Goal: Task Accomplishment & Management: Manage account settings

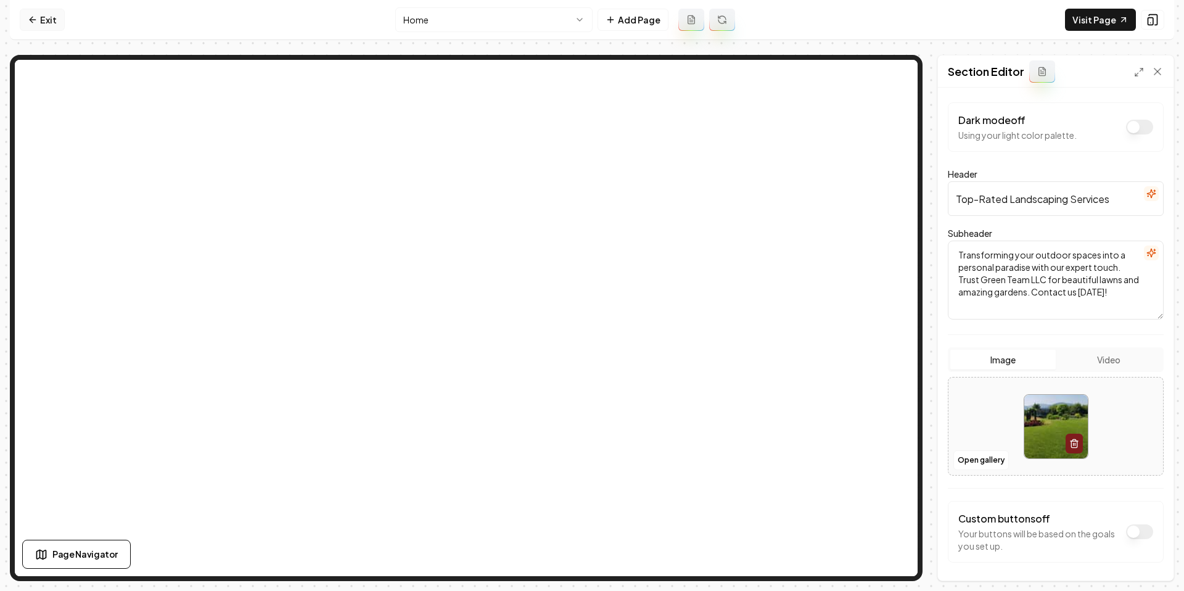
click at [36, 18] on icon at bounding box center [33, 20] width 10 height 10
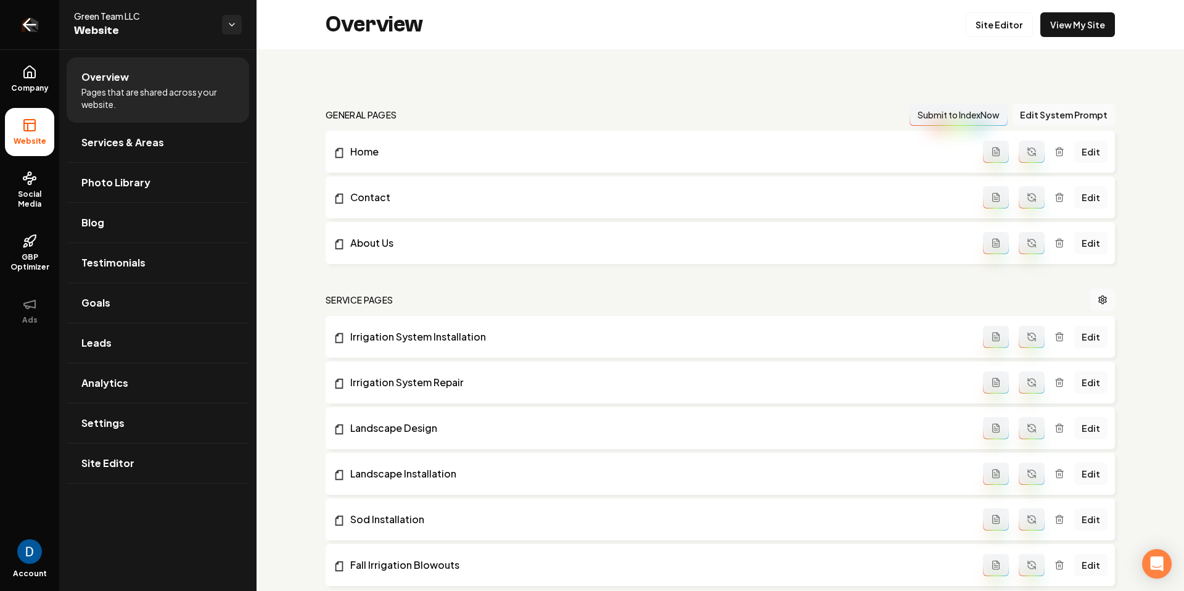
click at [38, 23] on icon "Return to dashboard" at bounding box center [30, 25] width 20 height 20
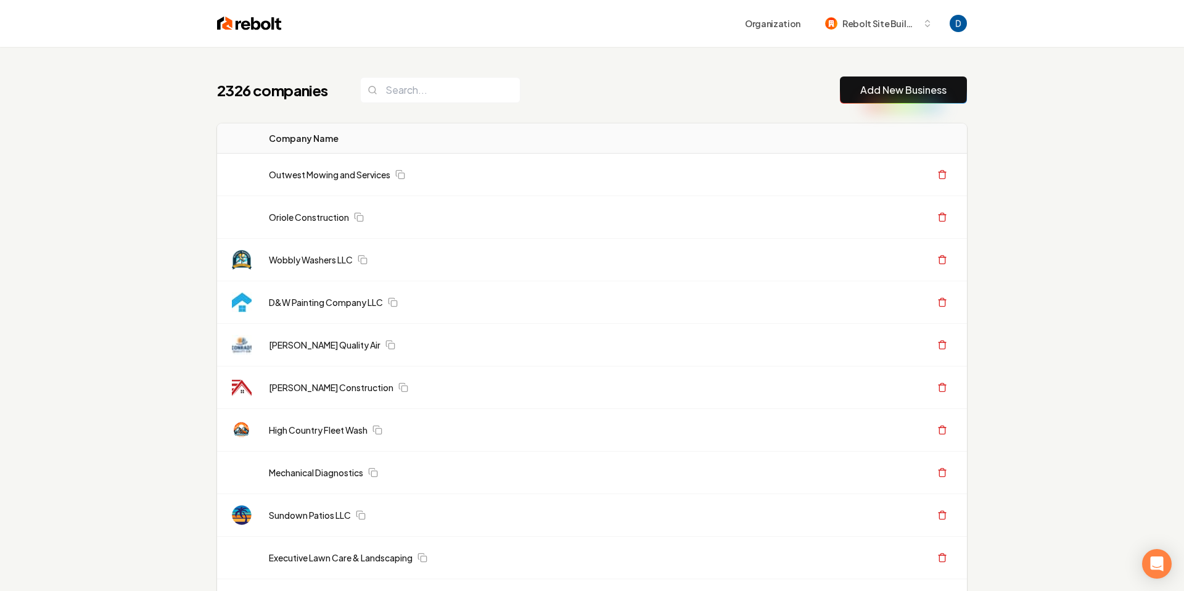
click at [110, 28] on header "Organization Rebolt Site Builder" at bounding box center [592, 23] width 1184 height 47
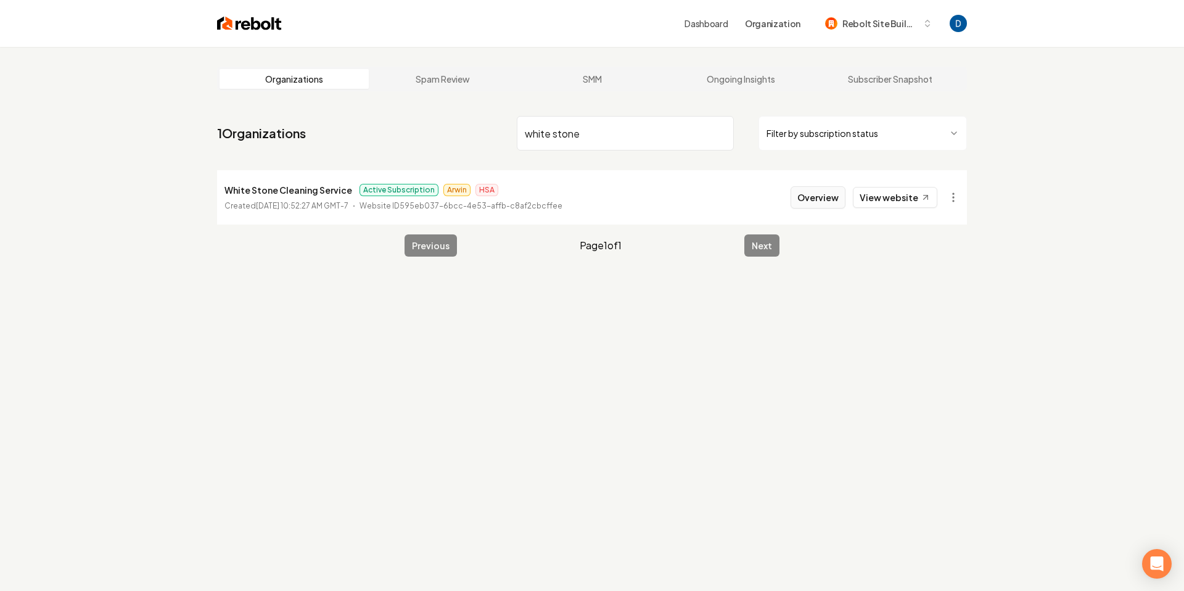
type input "white stone"
click at [810, 203] on button "Overview" at bounding box center [818, 197] width 55 height 22
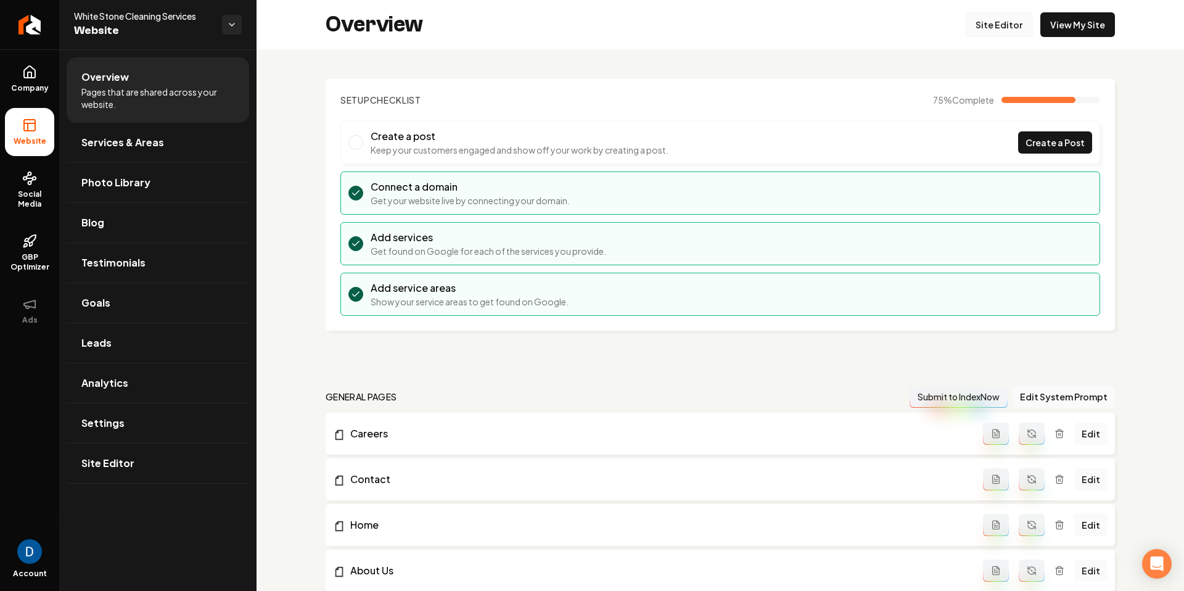
click at [1002, 25] on link "Site Editor" at bounding box center [999, 24] width 68 height 25
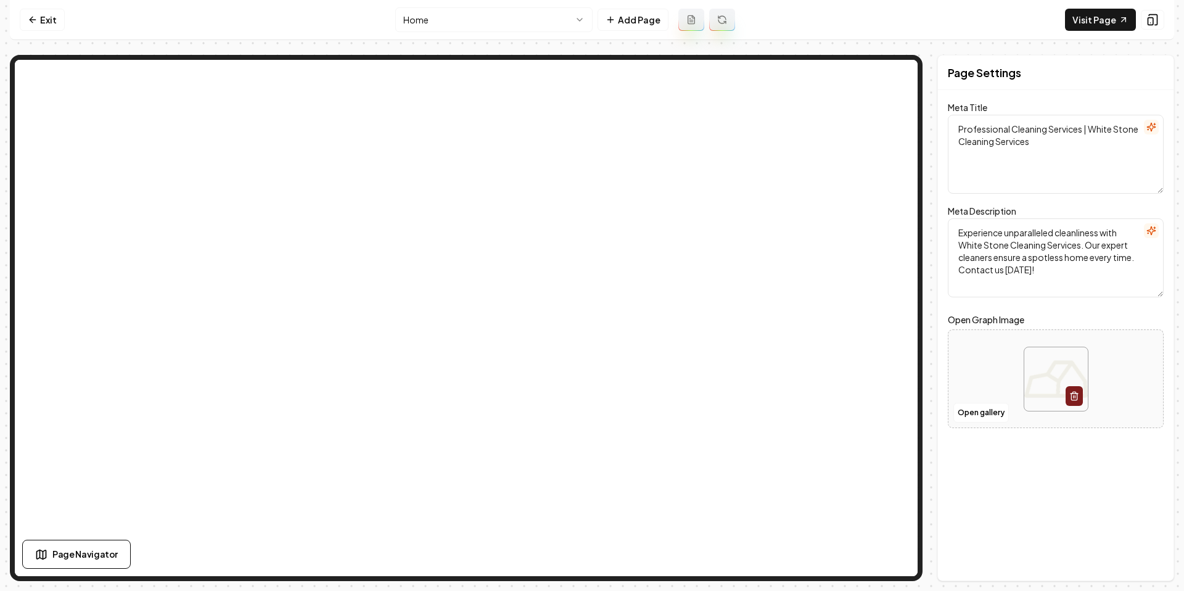
click at [434, 19] on html "Computer Required This feature is only available on a computer. Please switch t…" at bounding box center [592, 295] width 1184 height 591
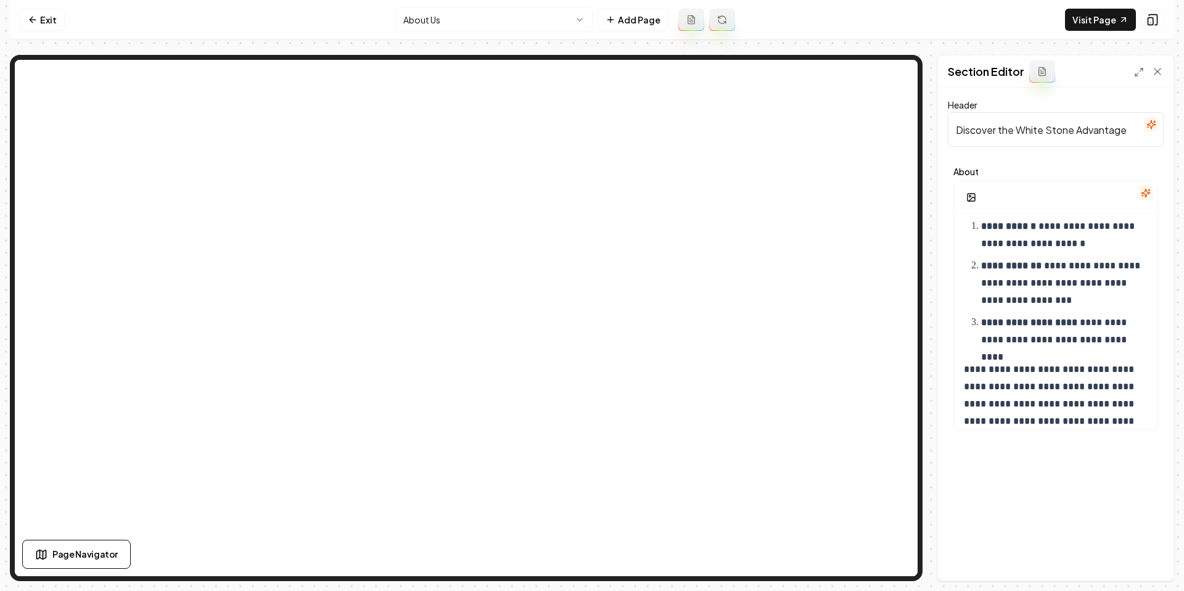
scroll to position [612, 0]
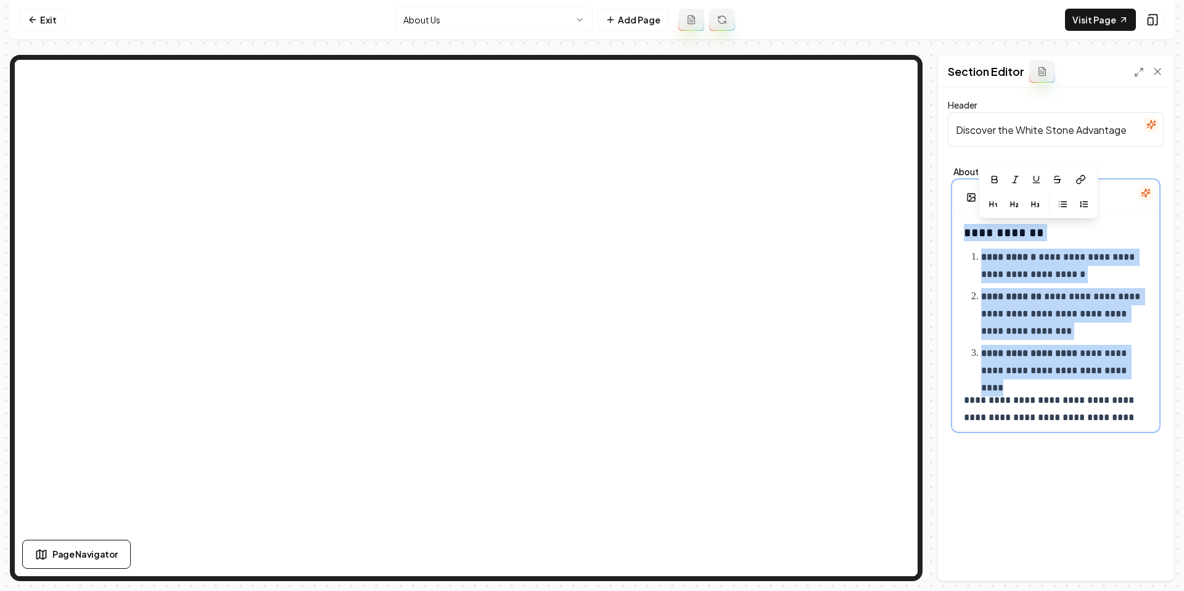
drag, startPoint x: 1124, startPoint y: 373, endPoint x: 948, endPoint y: 233, distance: 224.7
click at [948, 233] on div "**********" at bounding box center [1056, 299] width 216 height 274
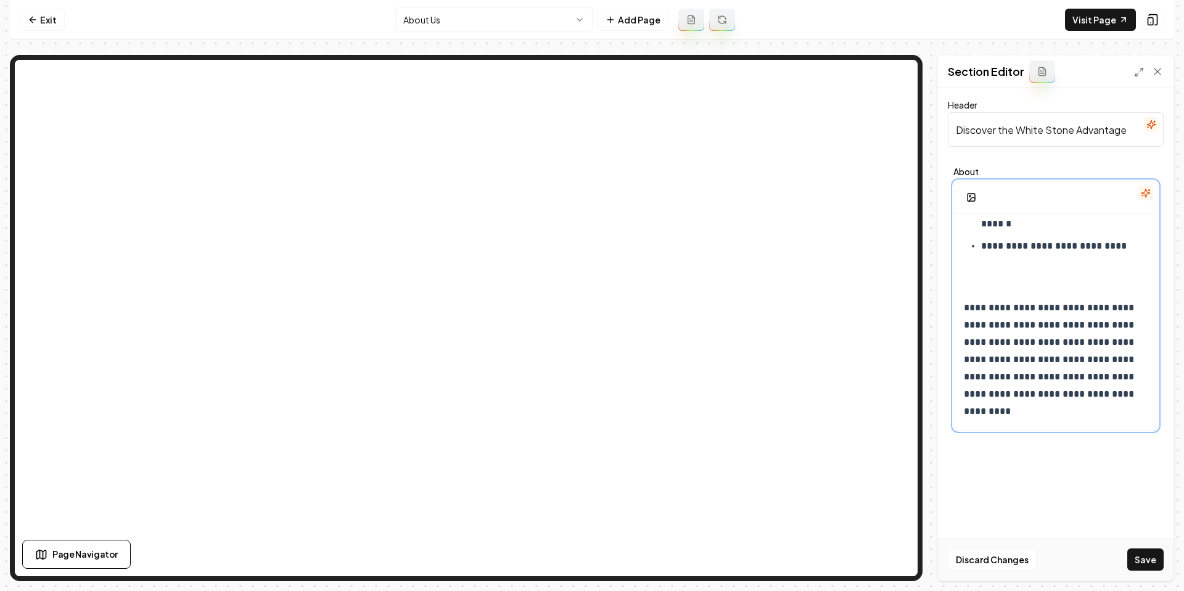
scroll to position [529, 0]
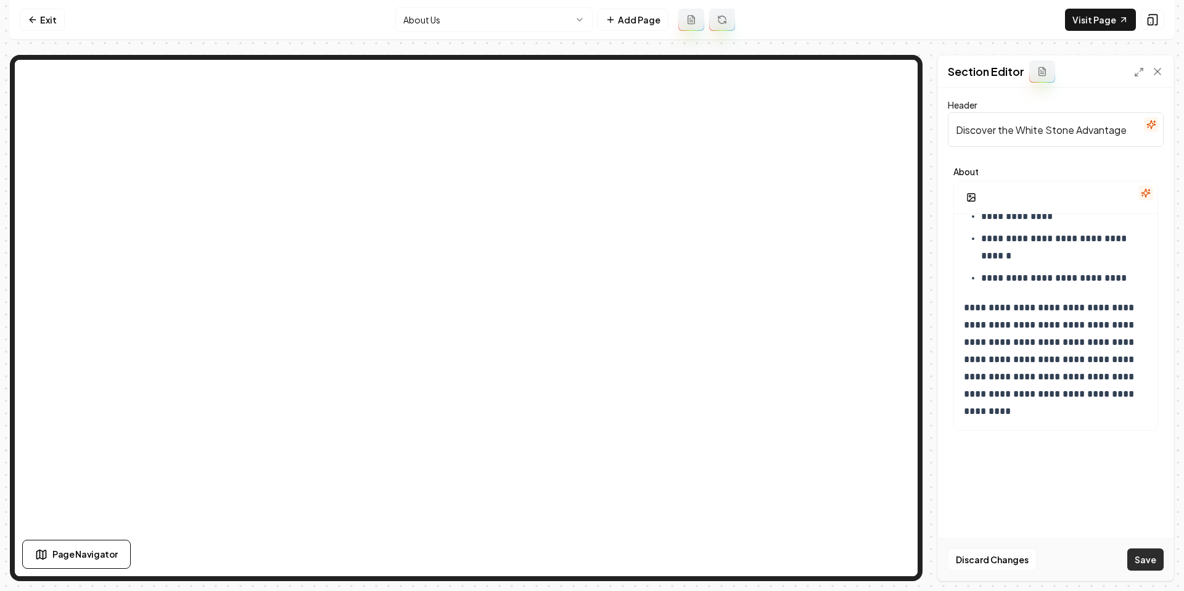
click at [1138, 558] on button "Save" at bounding box center [1145, 559] width 36 height 22
click at [44, 23] on link "Exit" at bounding box center [42, 20] width 45 height 22
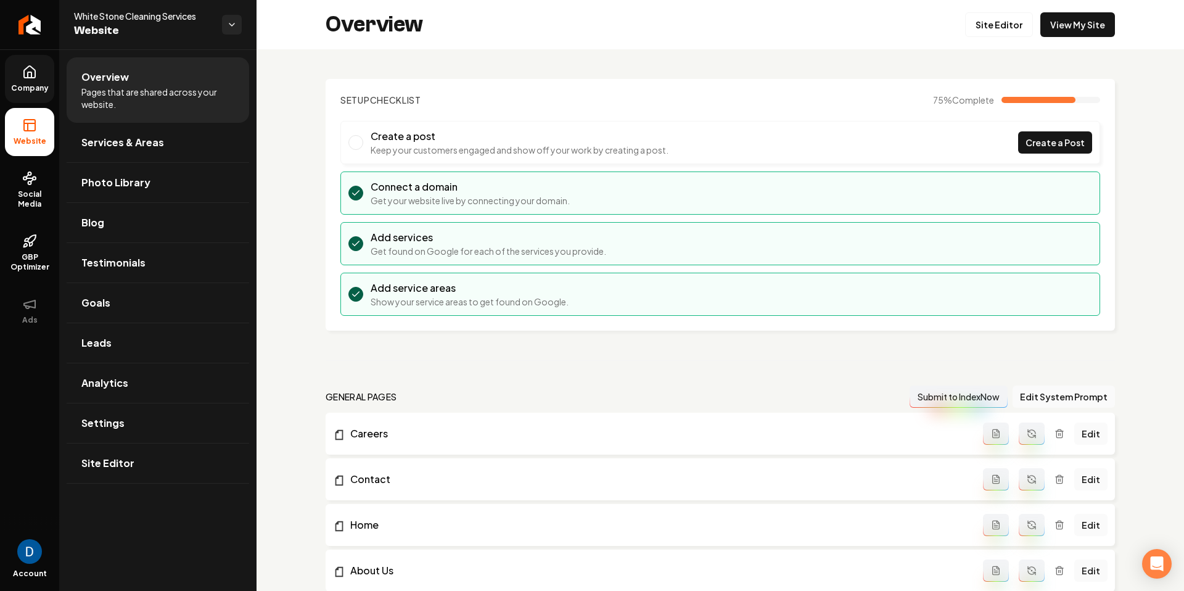
click at [35, 76] on icon at bounding box center [29, 72] width 11 height 12
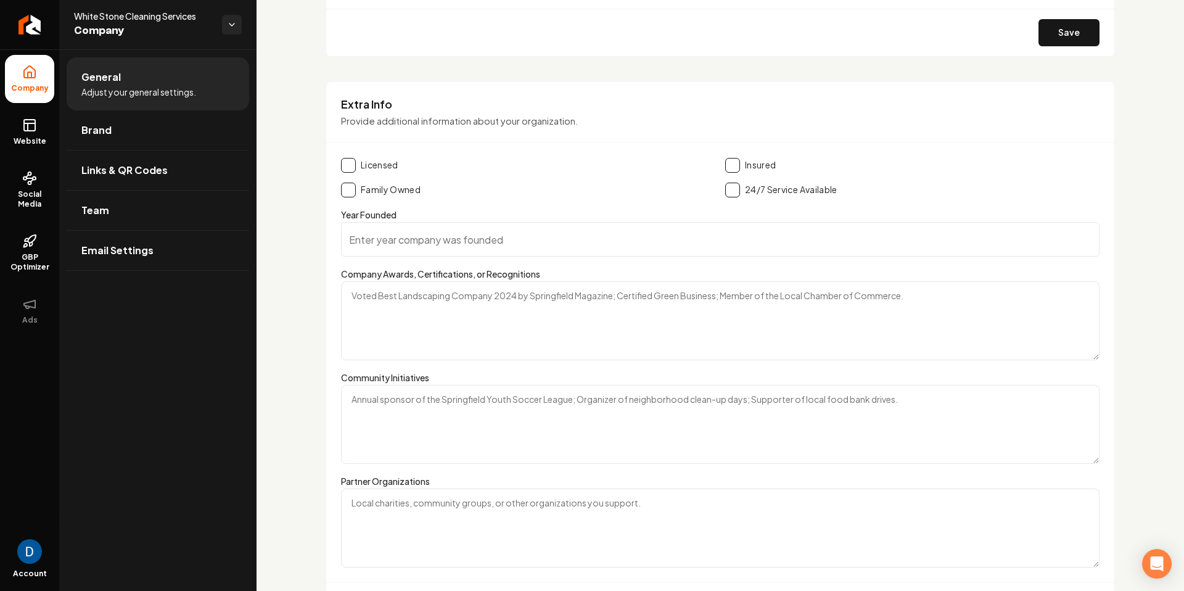
scroll to position [1614, 0]
click at [379, 106] on h3 "Extra Info" at bounding box center [720, 103] width 759 height 15
click at [35, 31] on icon "Return to dashboard" at bounding box center [30, 25] width 20 height 20
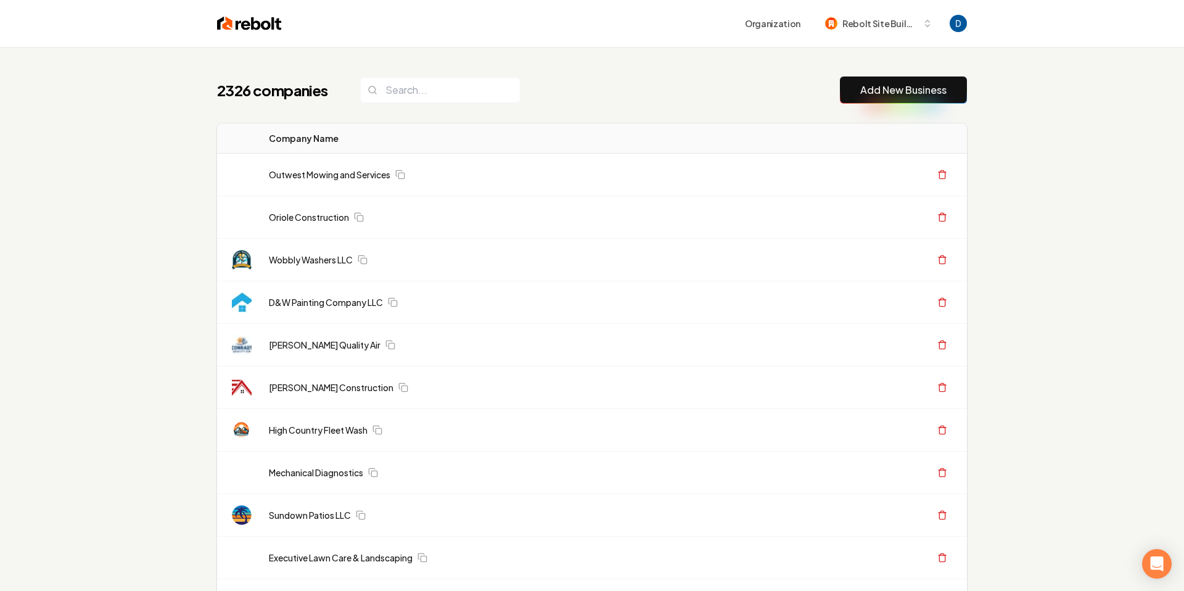
click at [194, 37] on header "Organization Rebolt Site Builder" at bounding box center [592, 23] width 1184 height 47
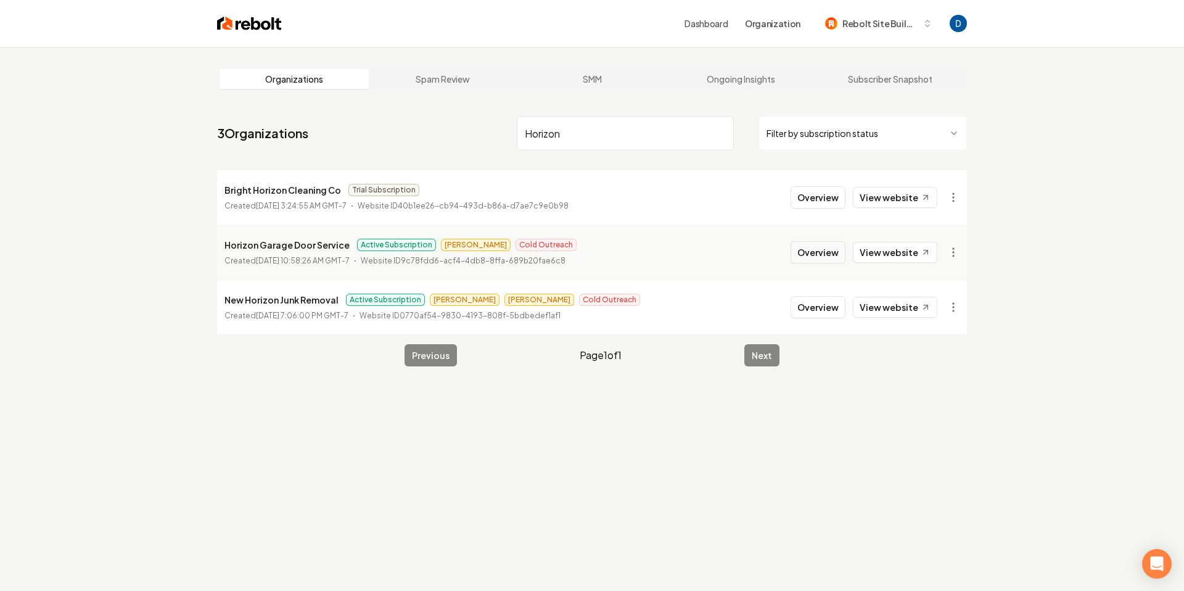
type input "Horizon"
click at [811, 250] on button "Overview" at bounding box center [818, 252] width 55 height 22
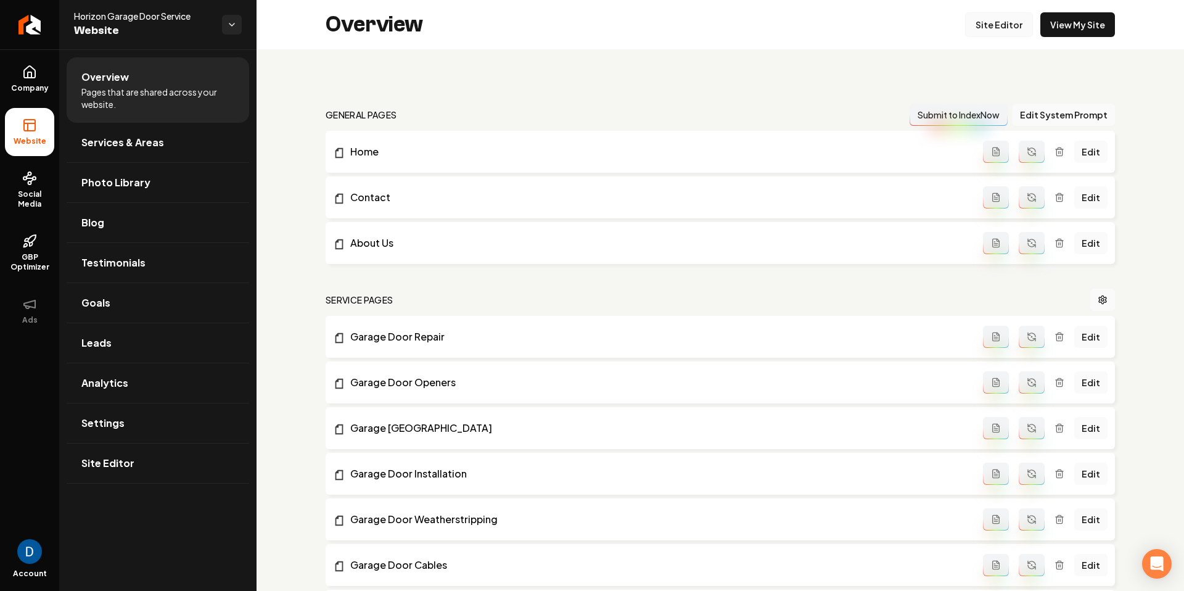
click at [1013, 21] on link "Site Editor" at bounding box center [999, 24] width 68 height 25
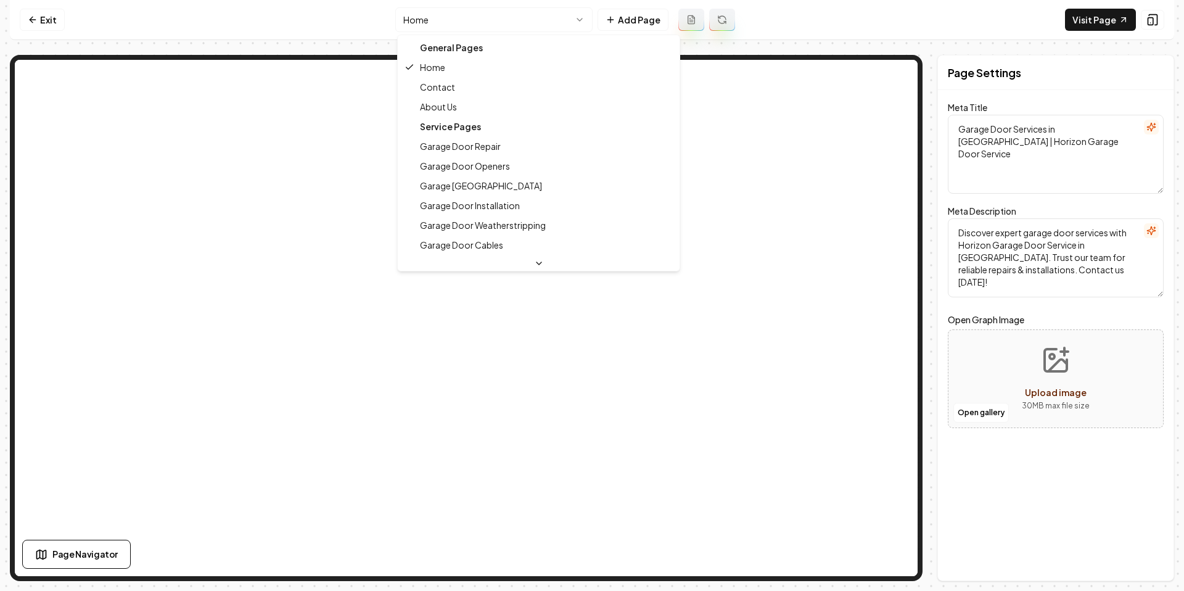
click at [479, 17] on html "Computer Required This feature is only available on a computer. Please switch t…" at bounding box center [592, 295] width 1184 height 591
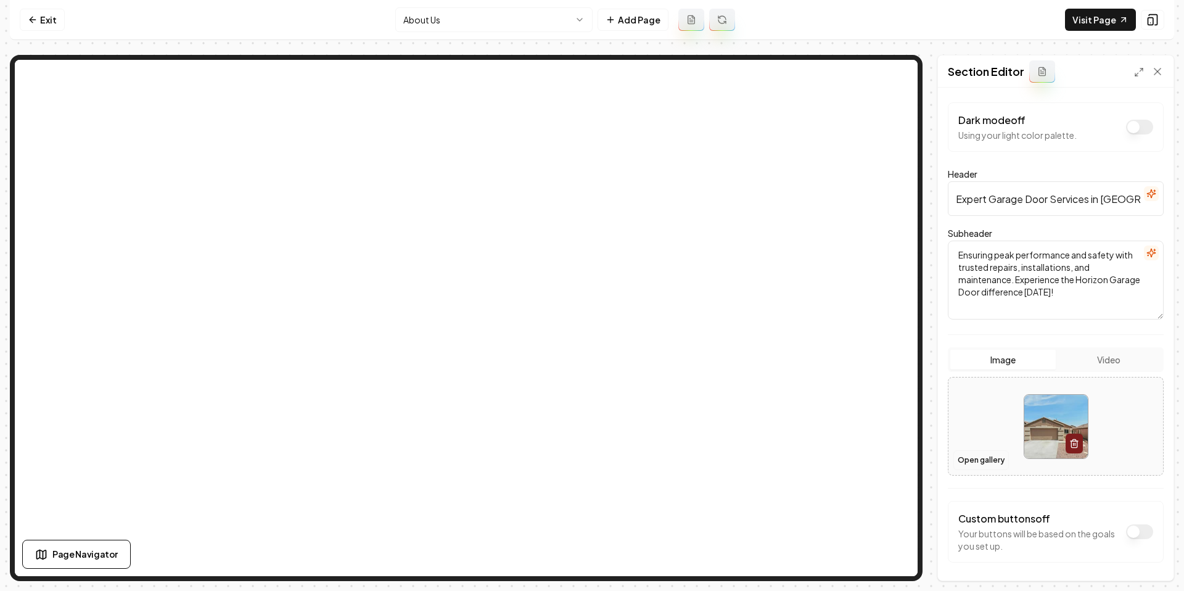
click at [988, 455] on button "Open gallery" at bounding box center [981, 460] width 56 height 20
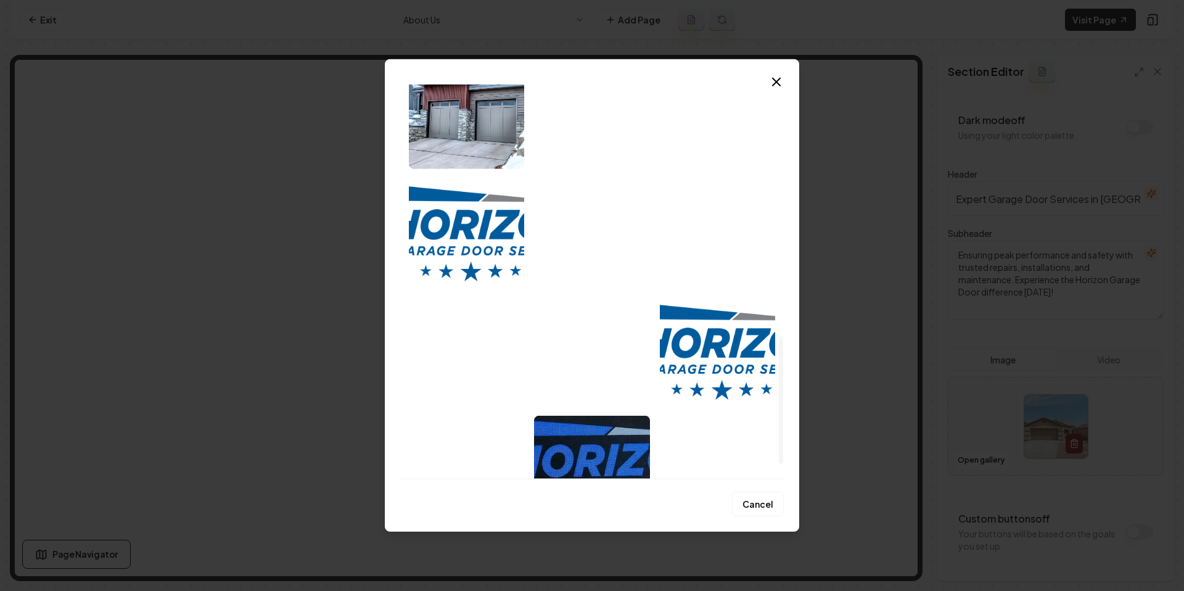
scroll to position [780, 0]
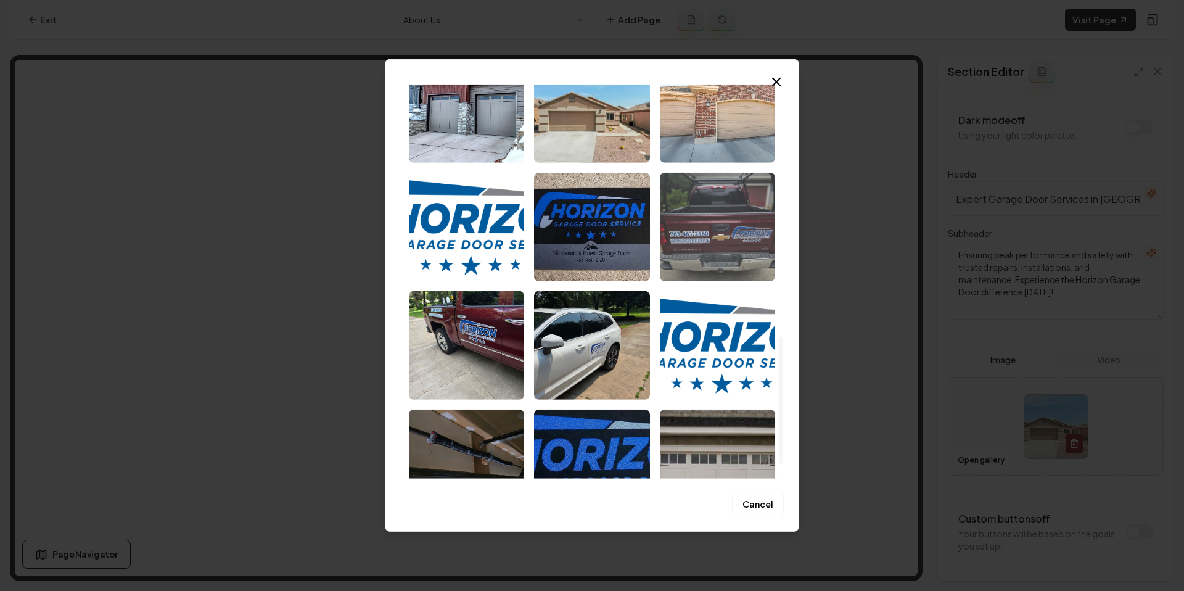
click at [751, 228] on img "Select image image_68b9b6445c7cd75eb88ff41d.jpeg" at bounding box center [717, 227] width 115 height 109
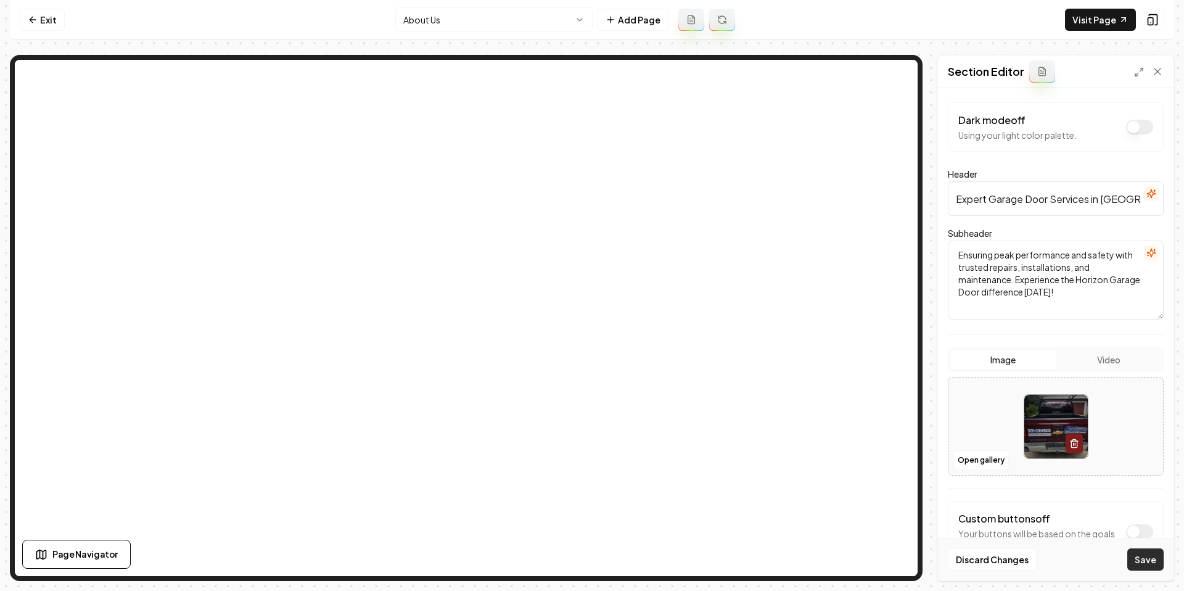
click at [1145, 557] on button "Save" at bounding box center [1145, 559] width 36 height 22
click at [1045, 202] on input "Expert Garage Door Services in Blaine" at bounding box center [1056, 198] width 216 height 35
paste input "and Repair Serving Blaine and surrounding areas."
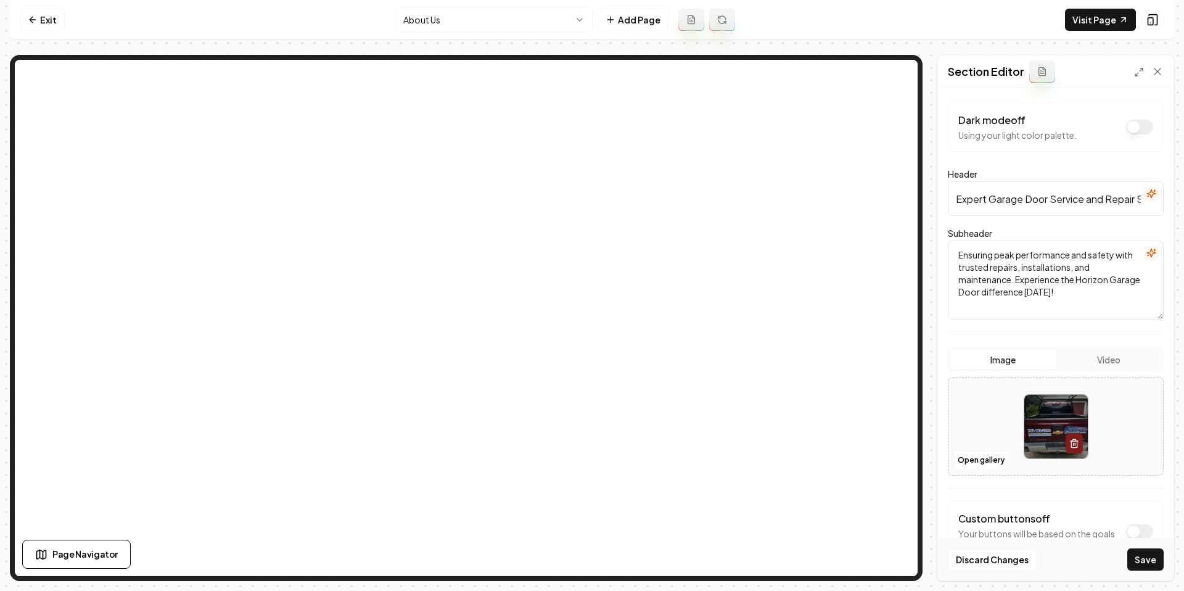
scroll to position [0, 170]
click at [1044, 200] on input "Expert Garage Door Service and Repair Serving Blaine and surrounding areas." at bounding box center [1056, 198] width 216 height 35
click at [1125, 203] on input "Expert Garage Door Service and Repair Serving Blaine & Surrounding areas." at bounding box center [1056, 198] width 216 height 35
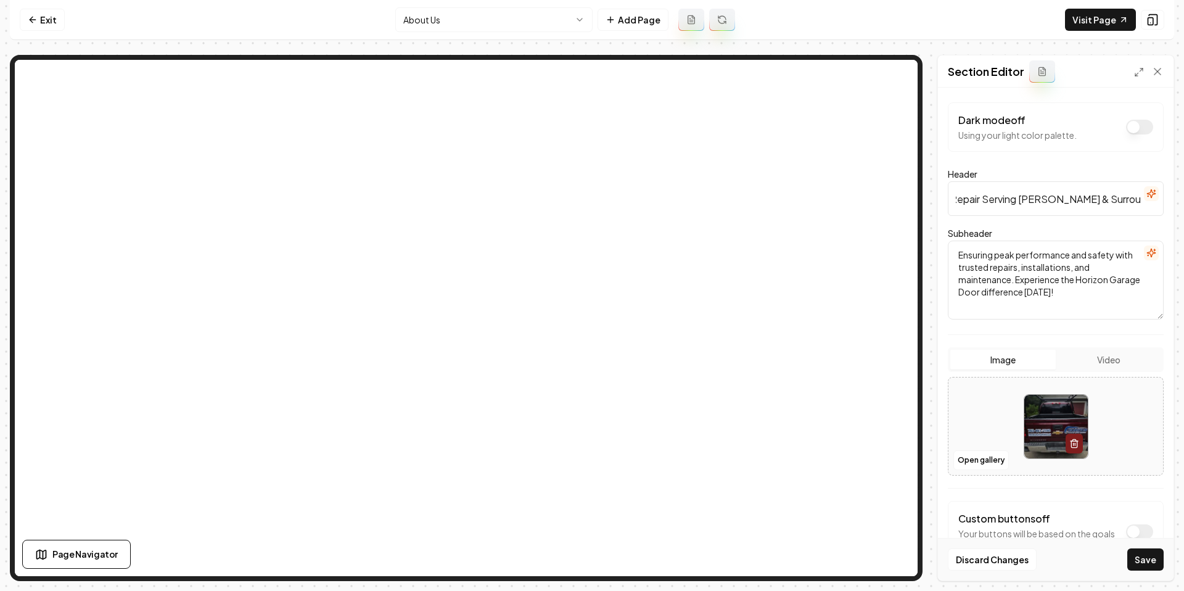
scroll to position [0, 0]
click at [1100, 199] on input "Expert Garage Door Service and Repair Serving Blaine & Surrounding Areas." at bounding box center [1056, 198] width 216 height 35
click at [1054, 203] on input "Expert Garage Door Service & Repair Serving Blaine & Surrounding Areas." at bounding box center [1056, 198] width 216 height 35
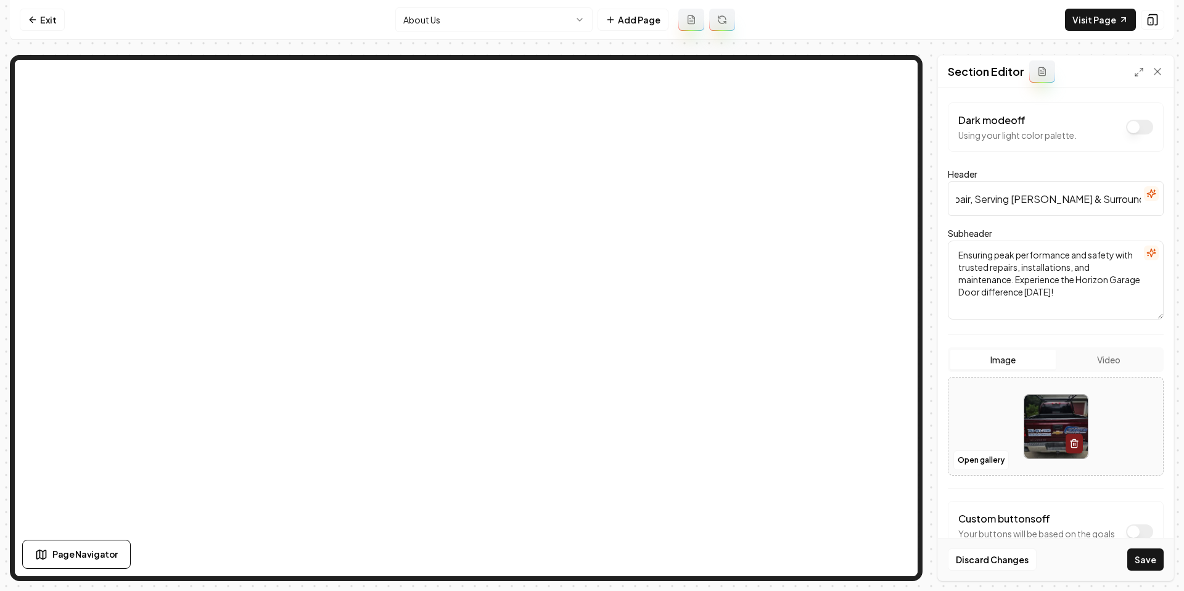
scroll to position [0, 151]
type input "Expert Garage Door Service & Repair, Serving Blaine & Surrounding Areas"
click at [1145, 564] on button "Save" at bounding box center [1145, 559] width 36 height 22
click at [46, 23] on link "Exit" at bounding box center [42, 20] width 45 height 22
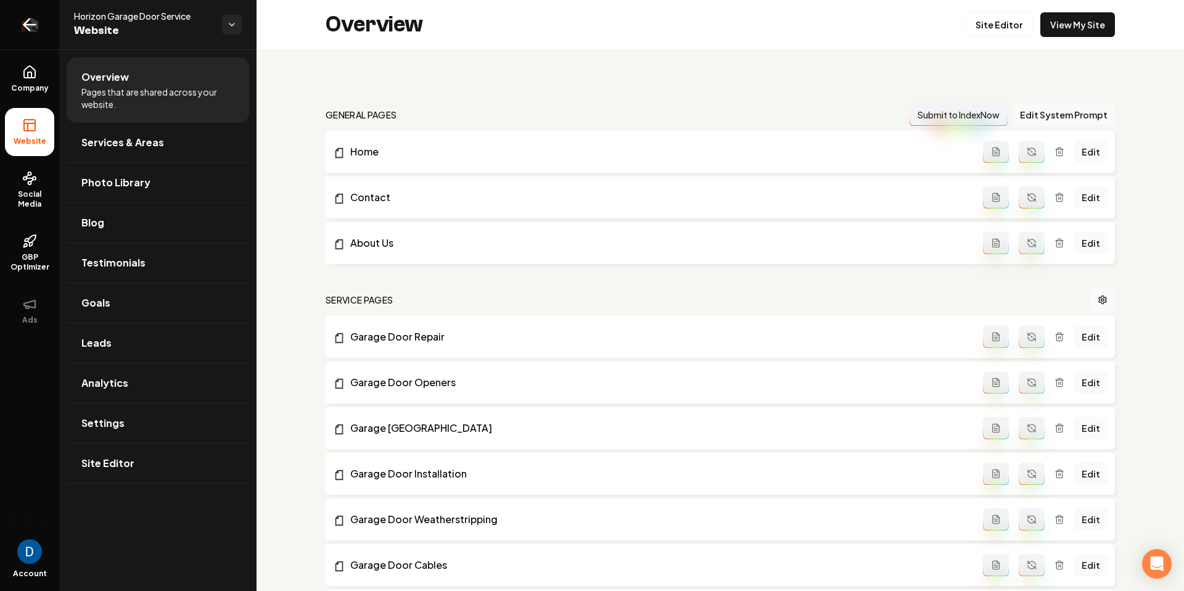
click at [45, 22] on link "Return to dashboard" at bounding box center [29, 24] width 59 height 49
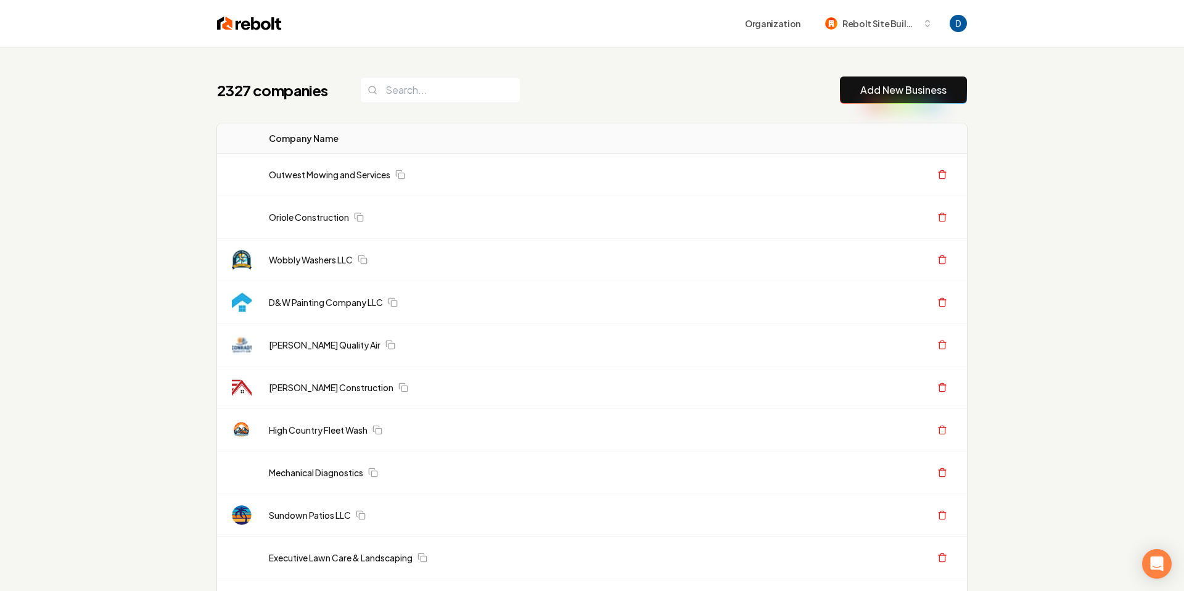
click at [625, 78] on div "2327 companies Add New Business" at bounding box center [592, 89] width 750 height 27
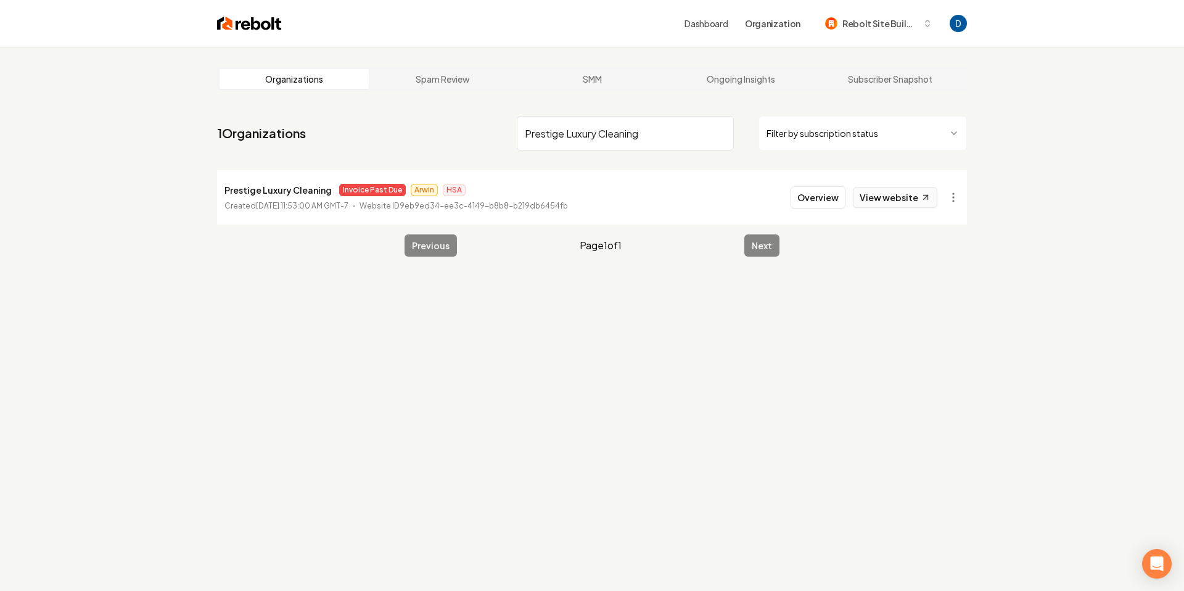
click at [912, 202] on link "View website" at bounding box center [895, 197] width 84 height 21
click at [963, 192] on html "Dashboard Organization Rebolt Site Builder Organizations Spam Review SMM Ongoin…" at bounding box center [592, 295] width 1184 height 591
click at [913, 304] on link "View in Stripe" at bounding box center [923, 304] width 78 height 20
click at [567, 108] on main "Organizations Spam Review SMM Ongoing Insights Subscriber Snapshot 1 Organizati…" at bounding box center [591, 161] width 789 height 229
click at [546, 128] on input "Prestige Luxury Cleaning" at bounding box center [625, 133] width 217 height 35
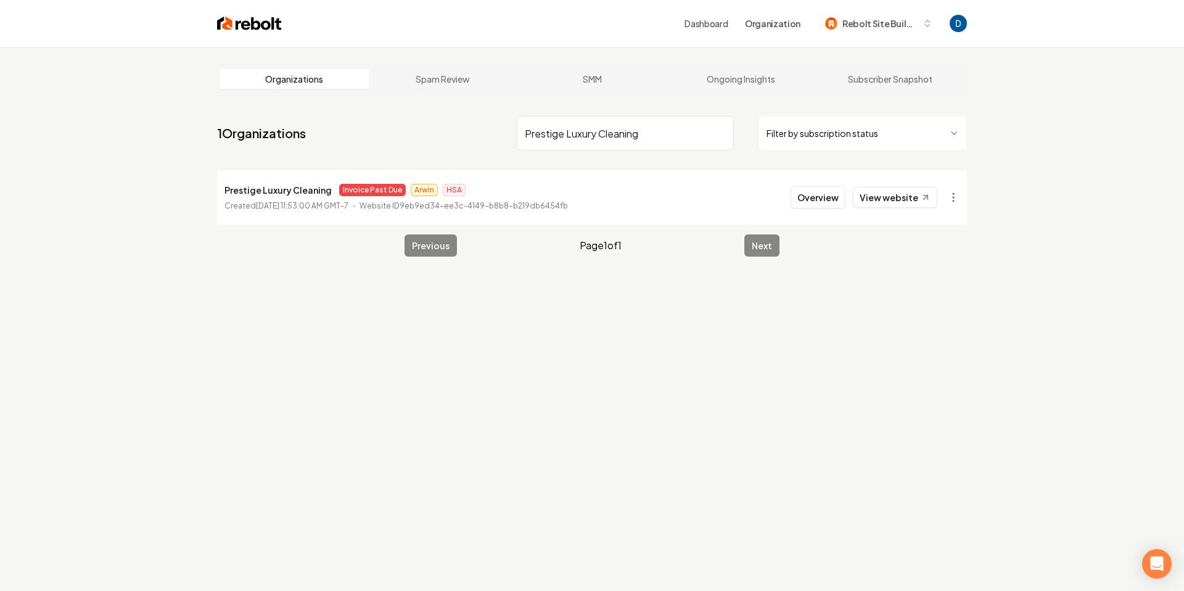
click at [546, 128] on input "Prestige Luxury Cleaning" at bounding box center [625, 133] width 217 height 35
paste input "Supreme Clean Now"
click at [955, 196] on html "Dashboard Organization Rebolt Site Builder Organizations Spam Review SMM Ongoin…" at bounding box center [592, 295] width 1184 height 591
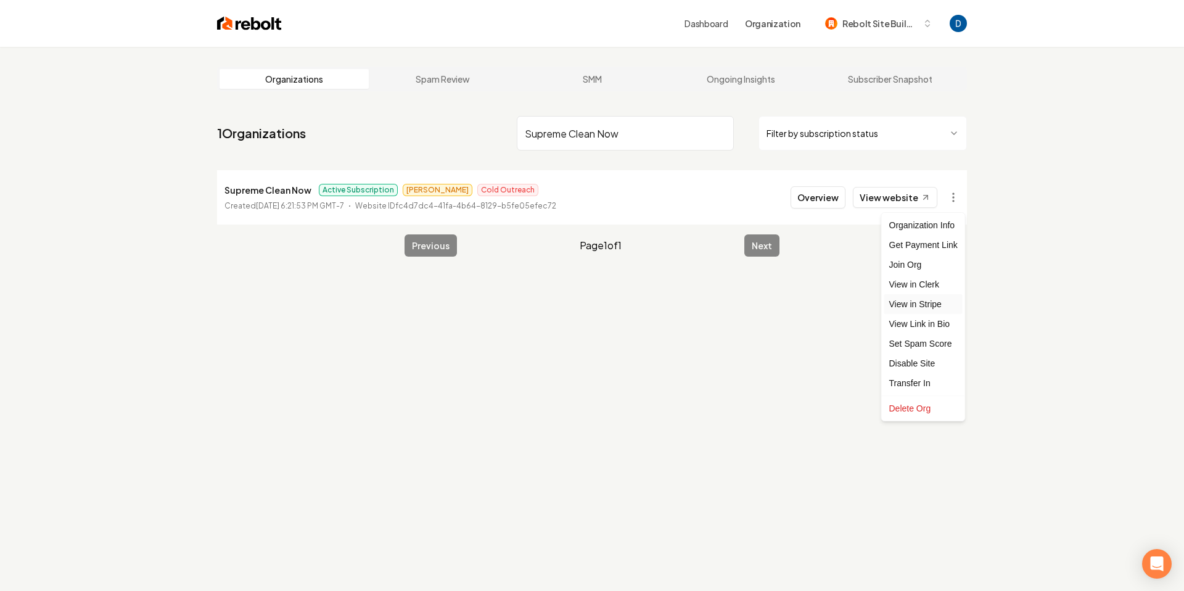
click at [915, 303] on link "View in Stripe" at bounding box center [923, 304] width 78 height 20
click at [889, 191] on link "View website" at bounding box center [895, 197] width 84 height 21
click at [570, 137] on input "Supreme Clean Now" at bounding box center [625, 133] width 217 height 35
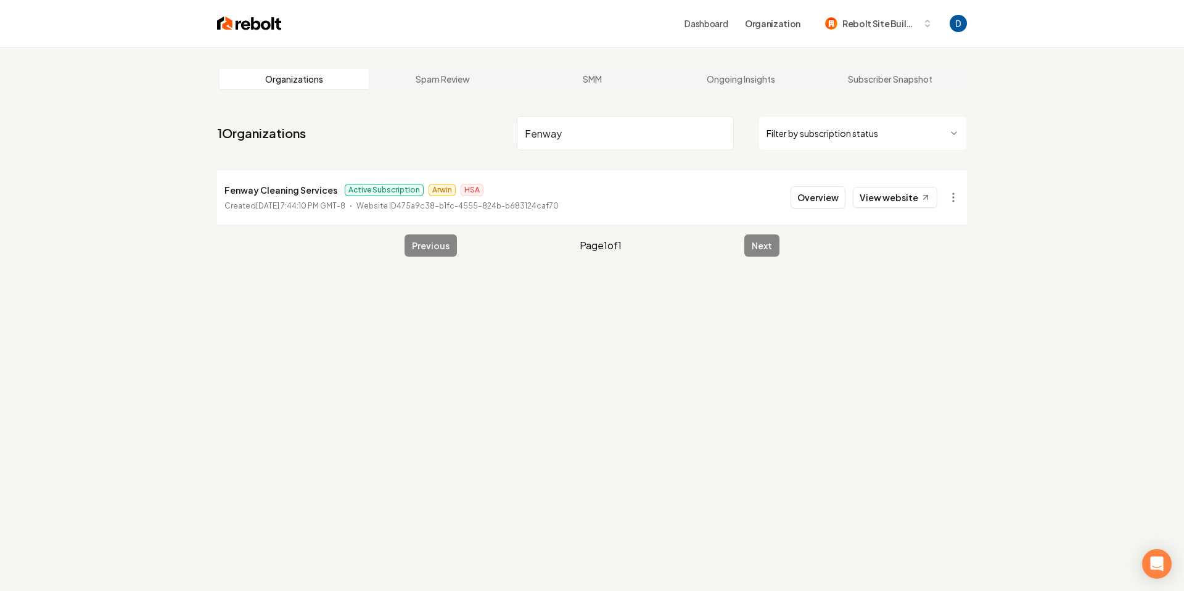
type input "Fenway"
click at [272, 195] on p "Fenway Cleaning Services" at bounding box center [280, 190] width 113 height 15
copy p "Fenway Cleaning Services"
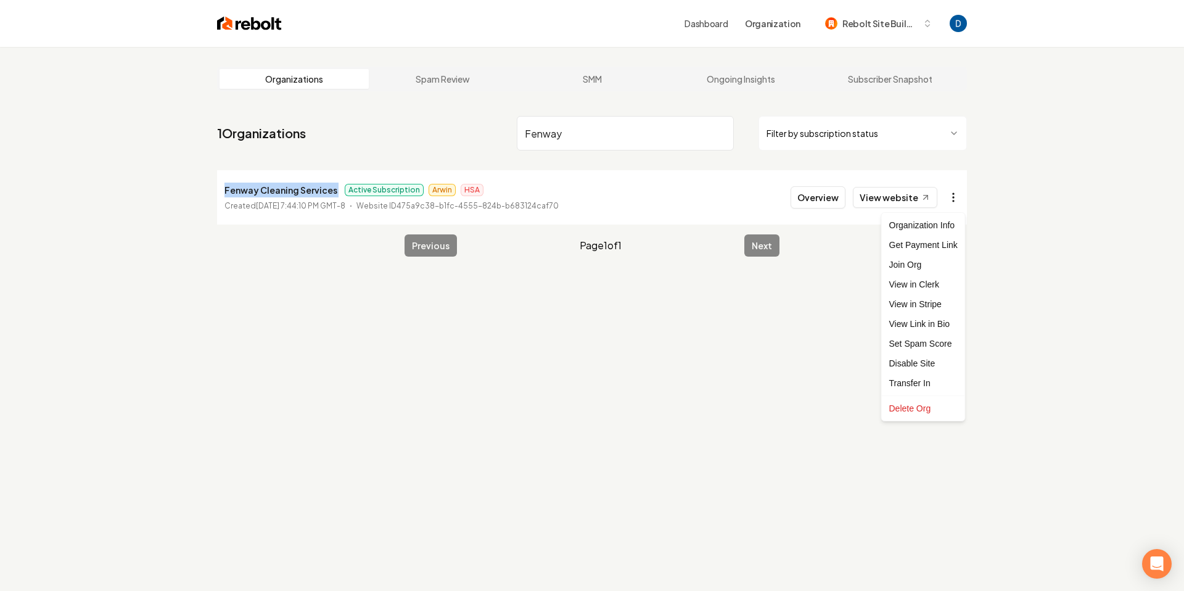
click at [960, 206] on html "Dashboard Organization Rebolt Site Builder Organizations Spam Review SMM Ongoin…" at bounding box center [592, 295] width 1184 height 591
click at [913, 300] on link "View in Stripe" at bounding box center [923, 304] width 78 height 20
click at [270, 188] on p "Fenway Cleaning Services" at bounding box center [280, 190] width 113 height 15
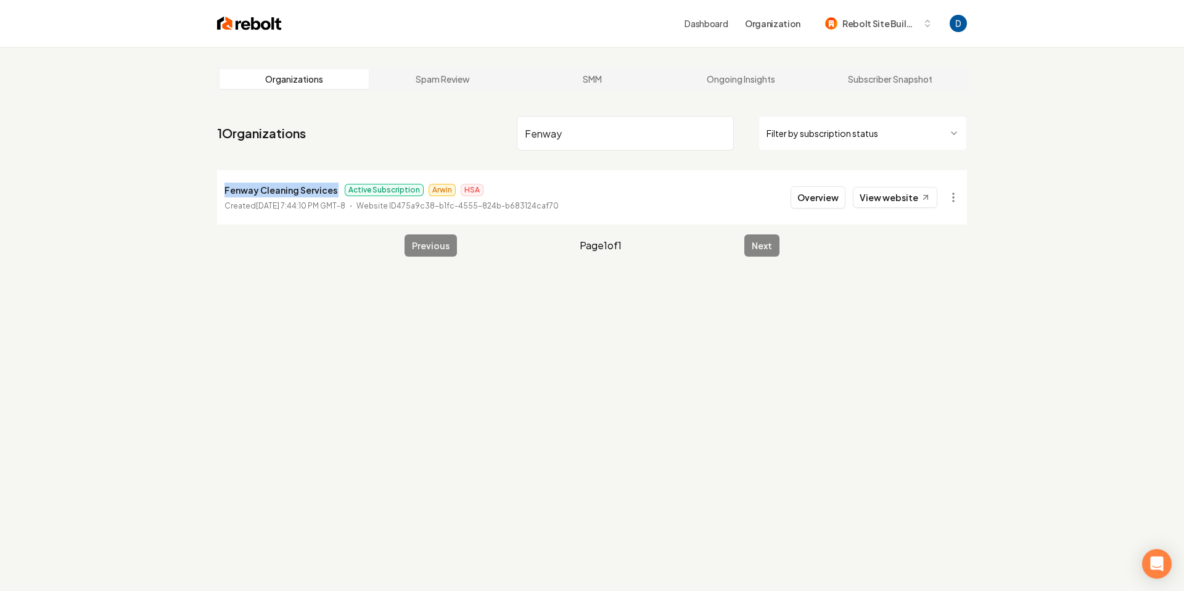
click at [270, 188] on p "Fenway Cleaning Services" at bounding box center [280, 190] width 113 height 15
copy p "Fenway Cleaning Services"
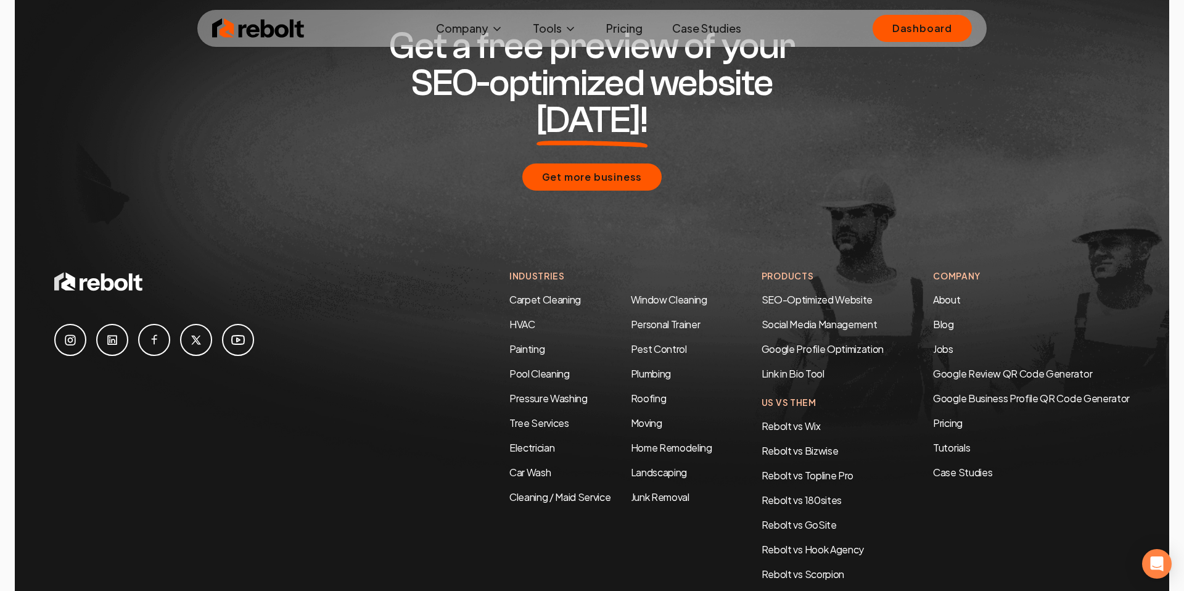
scroll to position [4062, 0]
